Goal: Task Accomplishment & Management: Manage account settings

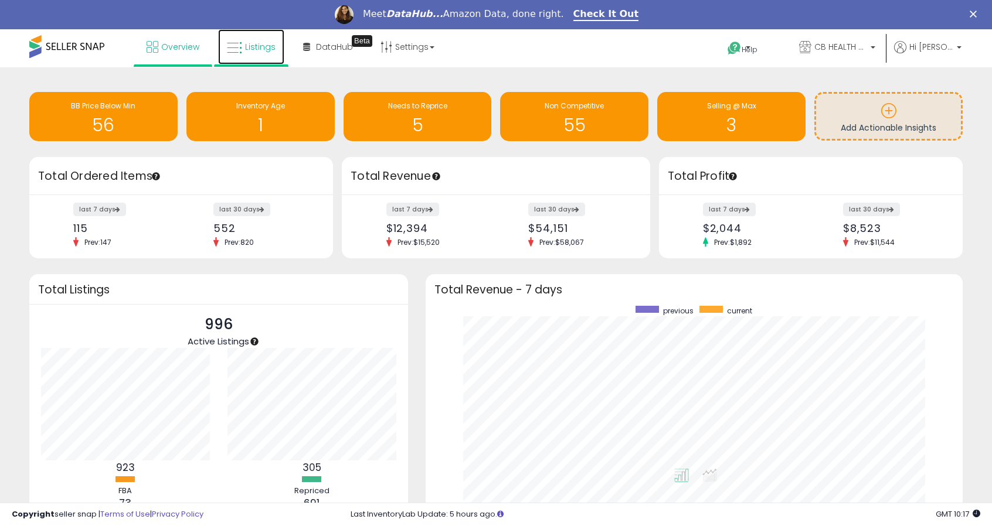
click at [266, 44] on span "Listings" at bounding box center [260, 47] width 30 height 12
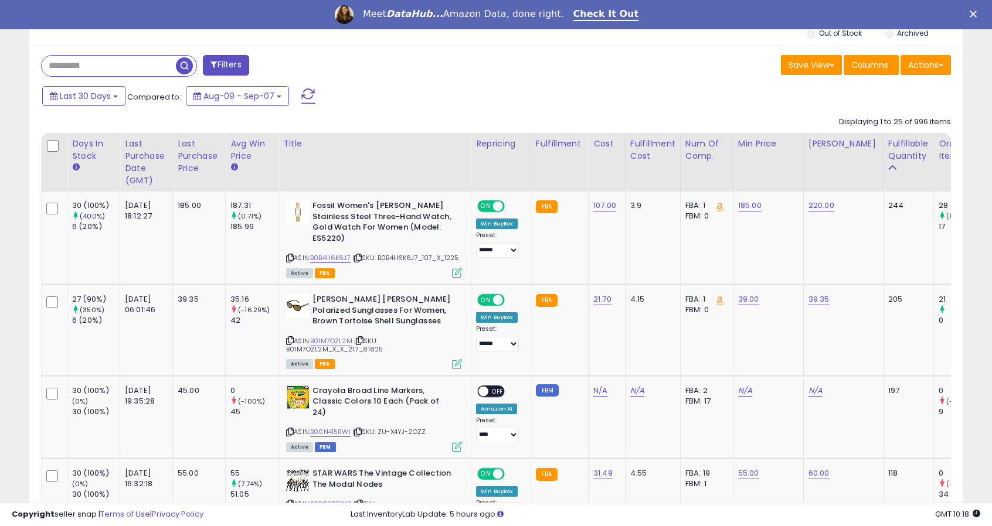
scroll to position [470, 0]
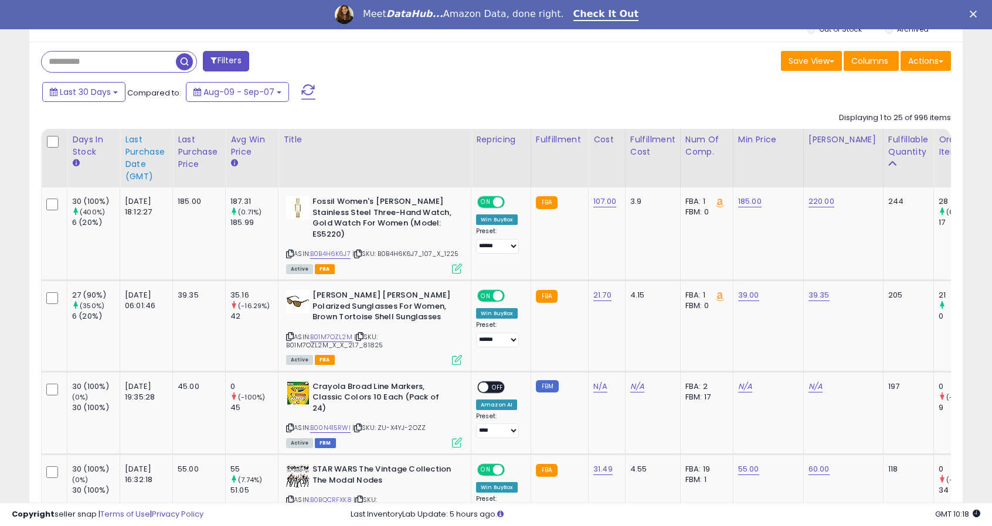
click at [144, 161] on div "Last Purchase Date (GMT)" at bounding box center [146, 158] width 43 height 49
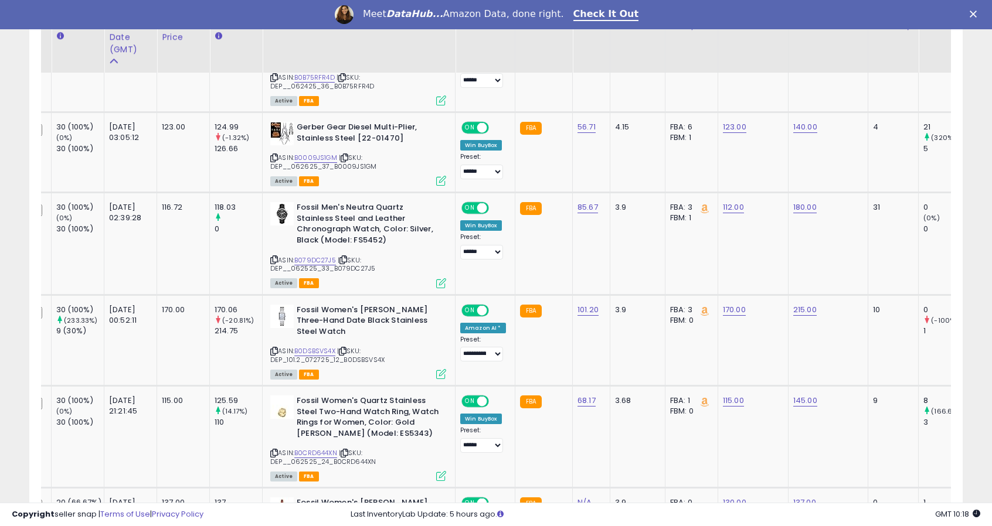
scroll to position [834, 0]
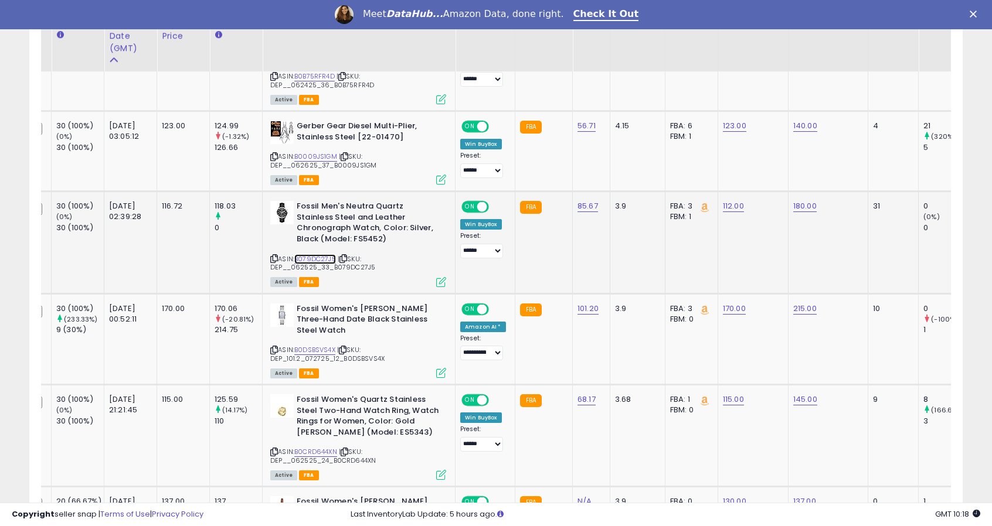
click at [326, 258] on link "B079DC27J5" at bounding box center [315, 259] width 42 height 10
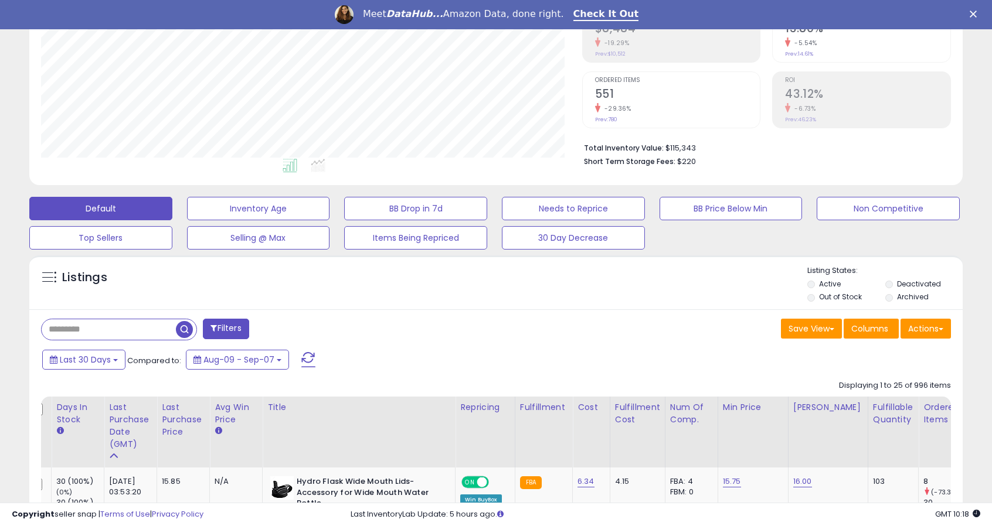
scroll to position [0, 0]
